Goal: Task Accomplishment & Management: Use online tool/utility

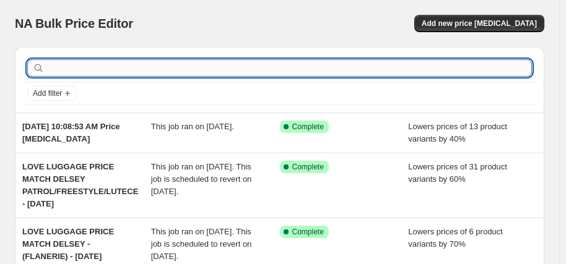
click at [135, 71] on input "text" at bounding box center [289, 67] width 485 height 17
type input "samsonite"
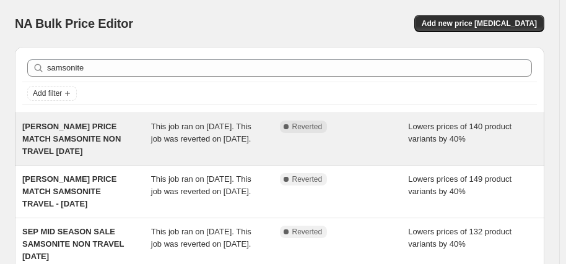
click at [71, 139] on span "[PERSON_NAME] PRICE MATCH SAMSONITE NON TRAVEL [DATE]" at bounding box center [71, 139] width 98 height 34
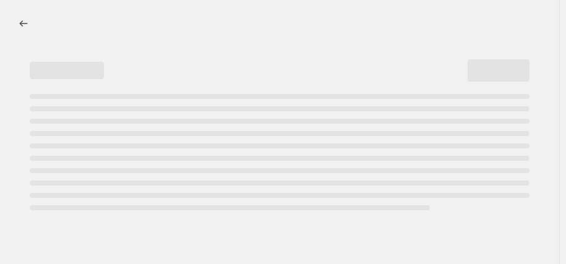
select select "percentage"
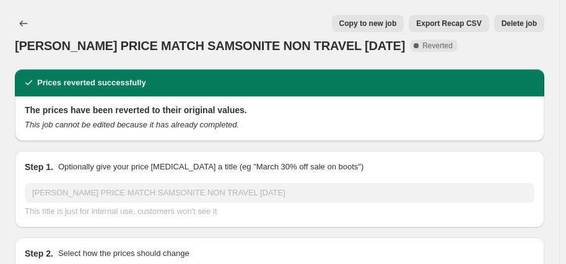
click at [397, 22] on span "Copy to new job" at bounding box center [368, 24] width 58 height 10
select select "percentage"
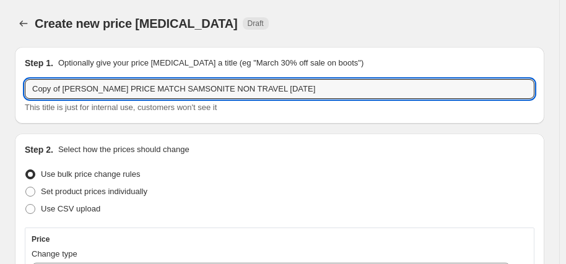
drag, startPoint x: 40, startPoint y: 90, endPoint x: -10, endPoint y: 87, distance: 50.3
click at [0, 87] on html "Home Settings Plans Skip to content Create new price [MEDICAL_DATA]. This page …" at bounding box center [283, 132] width 566 height 264
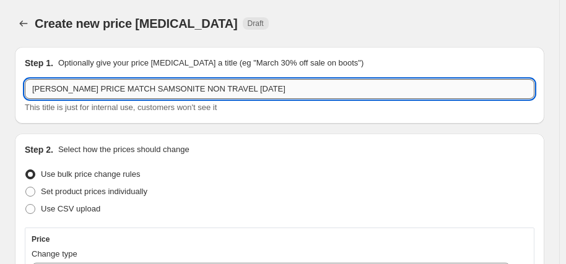
click at [204, 89] on input "[PERSON_NAME] PRICE MATCH SAMSONITE NON TRAVEL [DATE]" at bounding box center [280, 89] width 510 height 20
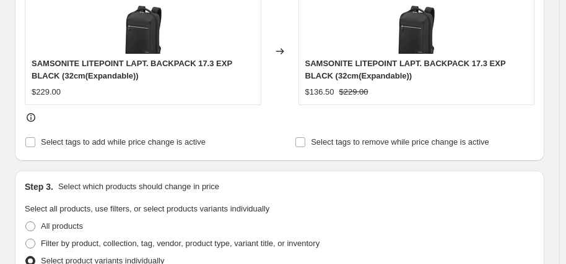
scroll to position [805, 0]
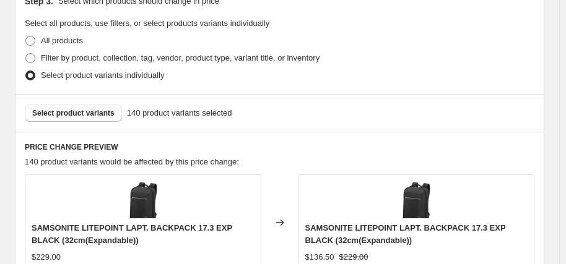
type input "[PERSON_NAME] PRICE MATCH SAMSONITE NON TRAVEL [DATE]"
click at [91, 115] on span "Select product variants" at bounding box center [73, 113] width 82 height 10
click at [83, 117] on button "Select product variants" at bounding box center [73, 113] width 97 height 17
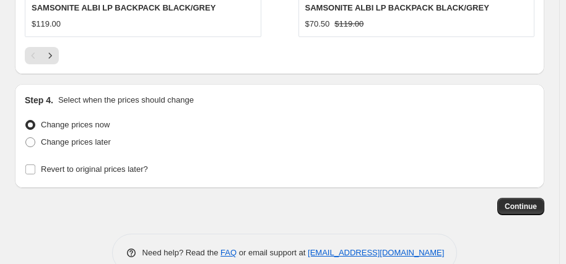
scroll to position [1430, 0]
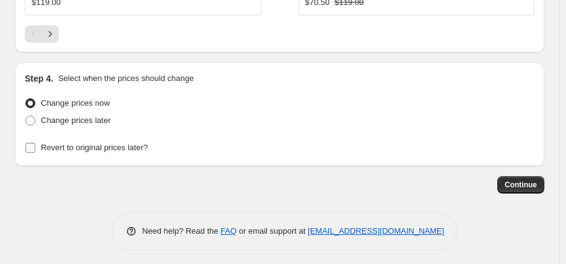
click at [71, 143] on span "Revert to original prices later?" at bounding box center [94, 147] width 107 height 9
click at [35, 143] on input "Revert to original prices later?" at bounding box center [30, 148] width 10 height 10
checkbox input "true"
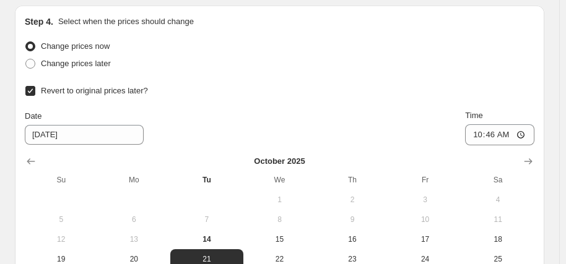
scroll to position [1554, 0]
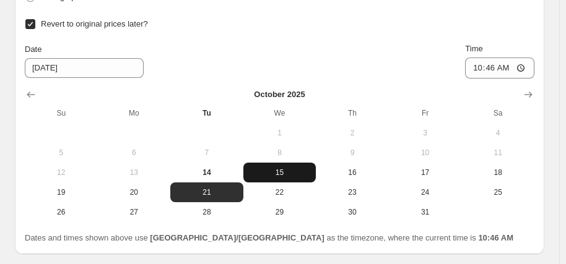
click at [280, 171] on span "15" at bounding box center [279, 173] width 63 height 10
type input "[DATE]"
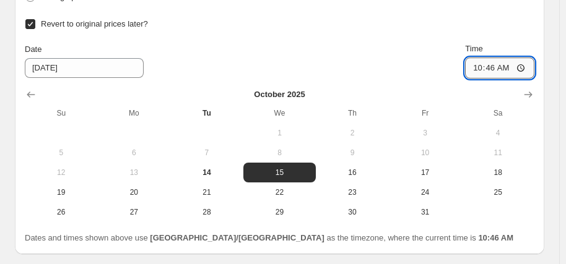
click at [477, 63] on input "10:46" at bounding box center [499, 68] width 69 height 21
type input "06:00"
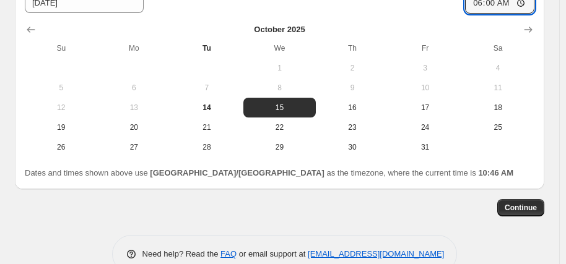
scroll to position [1641, 0]
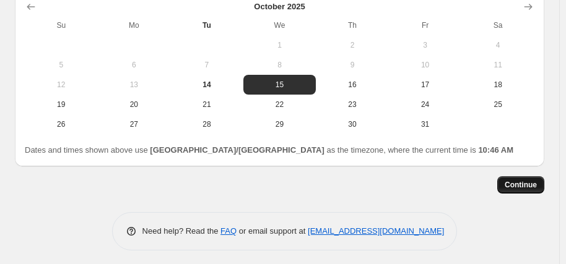
click at [531, 181] on span "Continue" at bounding box center [521, 185] width 32 height 10
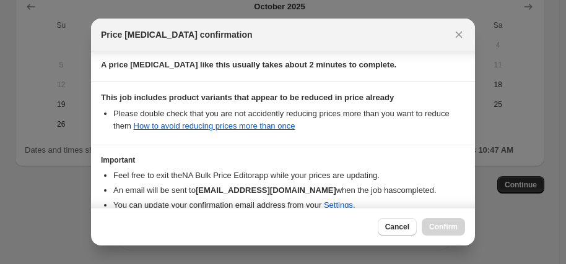
scroll to position [266, 0]
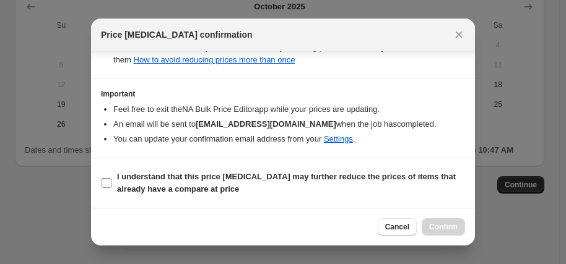
click at [211, 178] on b "I understand that this price [MEDICAL_DATA] may further reduce the prices of it…" at bounding box center [286, 183] width 339 height 22
click at [111, 178] on input "I understand that this price [MEDICAL_DATA] may further reduce the prices of it…" at bounding box center [107, 183] width 10 height 10
checkbox input "true"
click at [441, 227] on span "Confirm" at bounding box center [443, 227] width 28 height 10
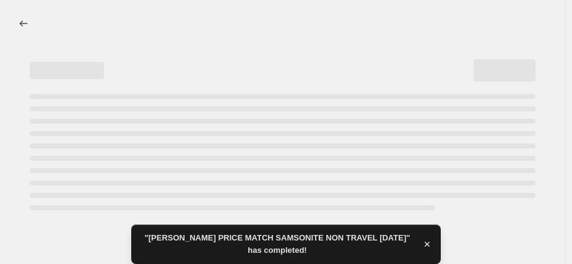
select select "percentage"
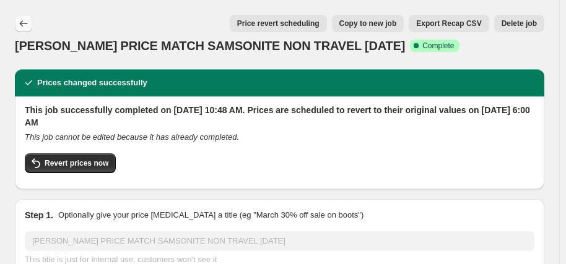
click at [25, 20] on icon "Price change jobs" at bounding box center [23, 23] width 12 height 12
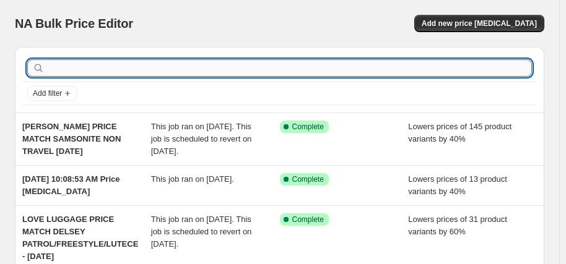
click at [79, 68] on input "text" at bounding box center [289, 67] width 485 height 17
type input "[PERSON_NAME]"
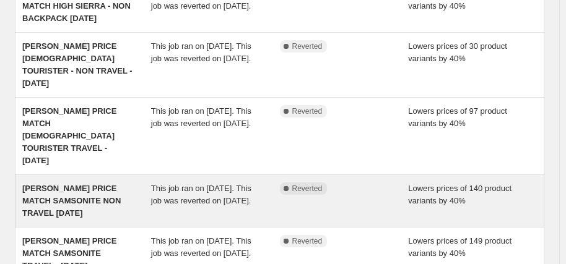
scroll to position [310, 0]
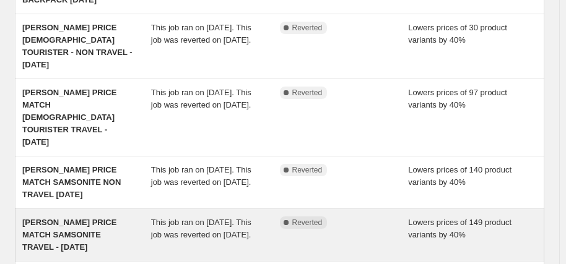
click at [72, 218] on span "[PERSON_NAME] PRICE MATCH SAMSONITE TRAVEL - [DATE]" at bounding box center [69, 235] width 94 height 34
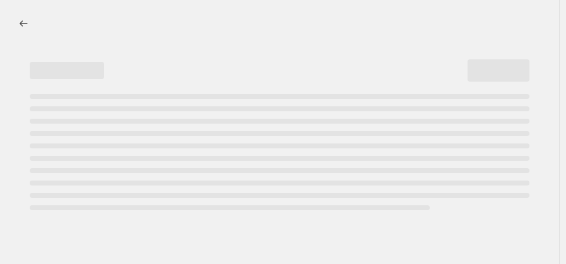
select select "percentage"
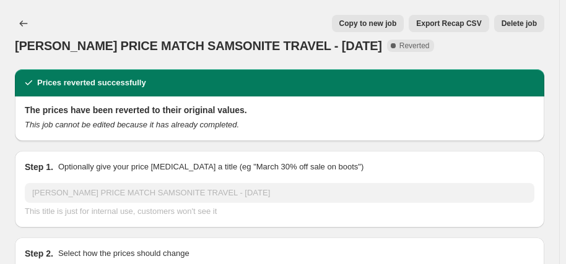
click at [393, 17] on button "Copy to new job" at bounding box center [368, 23] width 72 height 17
select select "percentage"
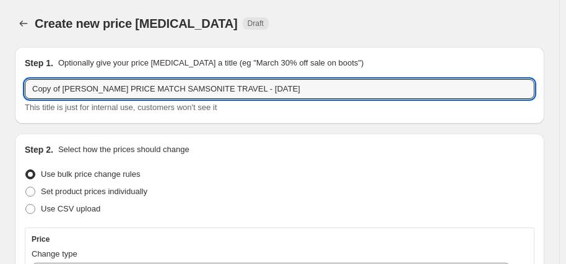
drag, startPoint x: 63, startPoint y: 90, endPoint x: 2, endPoint y: 86, distance: 60.8
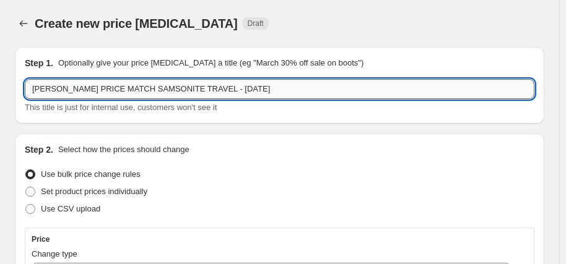
click at [190, 87] on input "[PERSON_NAME] PRICE MATCH SAMSONITE TRAVEL - [DATE]" at bounding box center [280, 89] width 510 height 20
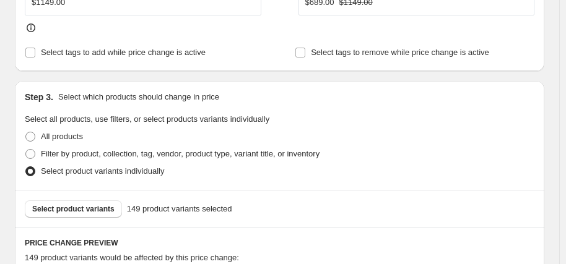
scroll to position [681, 0]
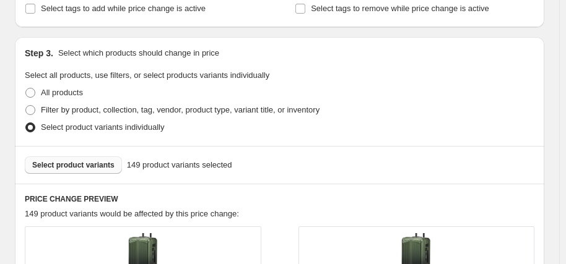
type input "[PERSON_NAME] PRICE MATCH SAMSONITE TRAVEL - [DATE]"
click at [87, 170] on button "Select product variants" at bounding box center [73, 165] width 97 height 17
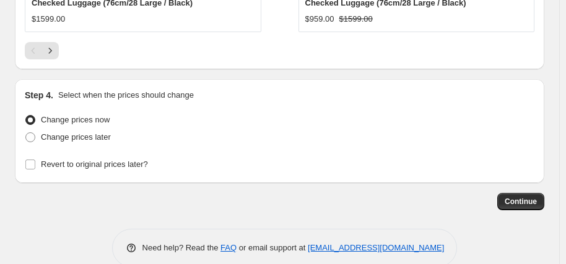
scroll to position [1395, 0]
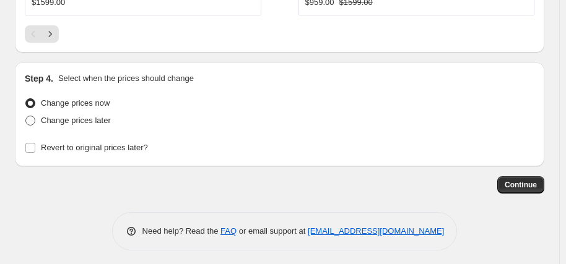
click at [92, 120] on span "Change prices later" at bounding box center [76, 120] width 70 height 9
click at [26, 116] on input "Change prices later" at bounding box center [25, 116] width 1 height 1
radio input "true"
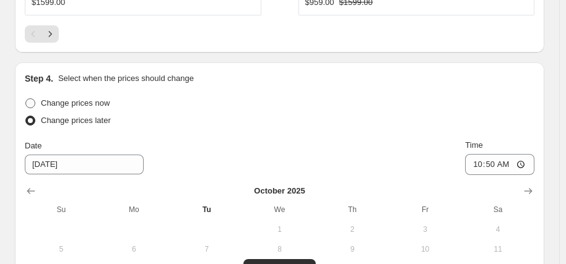
click at [87, 104] on span "Change prices now" at bounding box center [75, 103] width 69 height 12
click at [26, 99] on input "Change prices now" at bounding box center [25, 98] width 1 height 1
radio input "true"
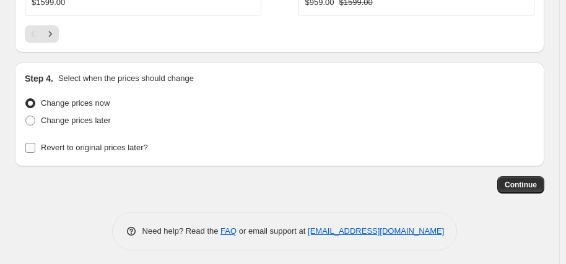
click at [96, 143] on span "Revert to original prices later?" at bounding box center [94, 147] width 107 height 9
click at [35, 143] on input "Revert to original prices later?" at bounding box center [30, 148] width 10 height 10
checkbox input "true"
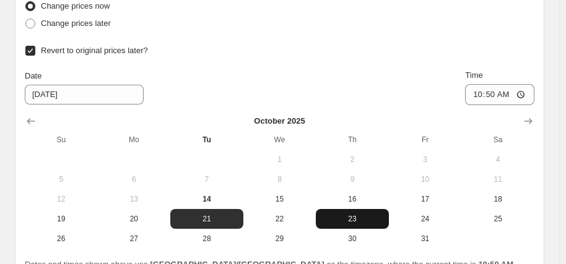
scroll to position [1519, 0]
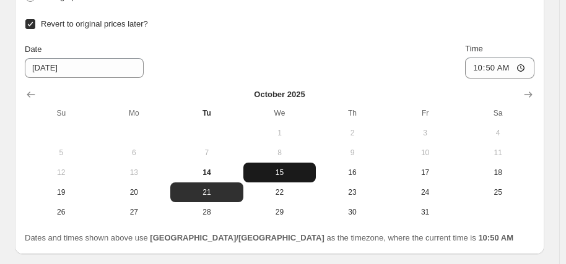
click at [279, 168] on span "15" at bounding box center [279, 173] width 63 height 10
type input "[DATE]"
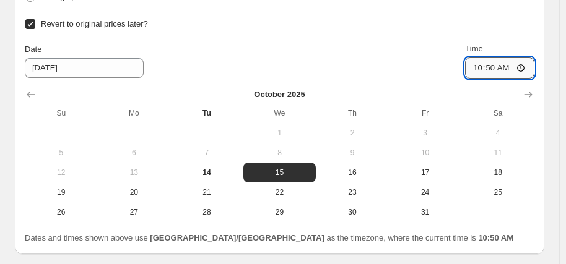
click at [483, 69] on input "10:50" at bounding box center [499, 68] width 69 height 21
type input "06:00"
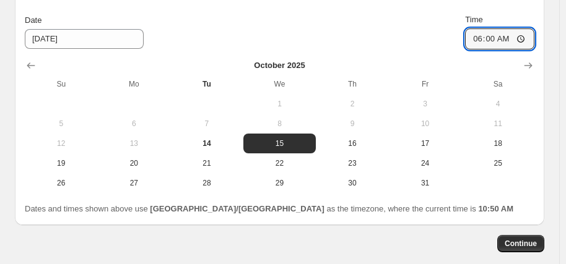
scroll to position [1607, 0]
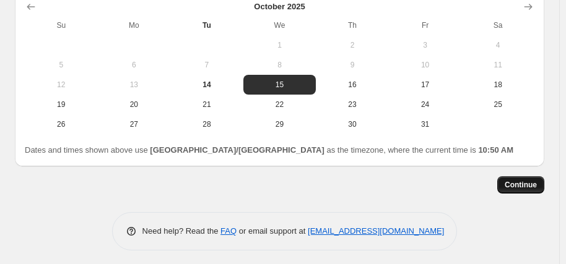
click at [517, 180] on span "Continue" at bounding box center [521, 185] width 32 height 10
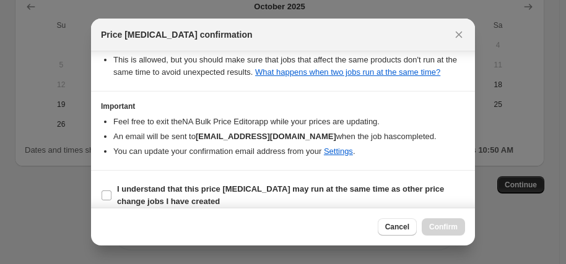
scroll to position [266, 0]
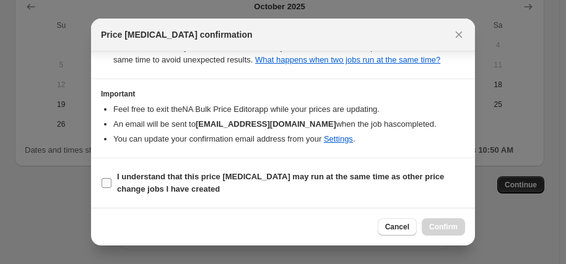
click at [272, 186] on span "I understand that this price [MEDICAL_DATA] may run at the same time as other p…" at bounding box center [291, 183] width 348 height 25
click at [111, 186] on input "I understand that this price [MEDICAL_DATA] may run at the same time as other p…" at bounding box center [107, 183] width 10 height 10
checkbox input "true"
click at [428, 227] on button "Confirm" at bounding box center [443, 227] width 43 height 17
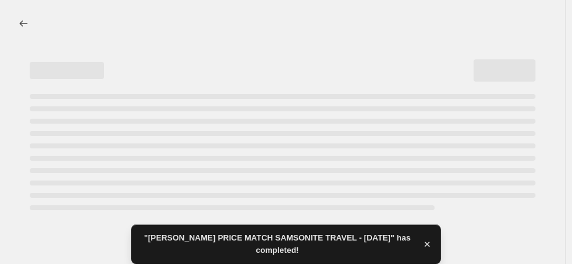
select select "percentage"
